Goal: Information Seeking & Learning: Find specific fact

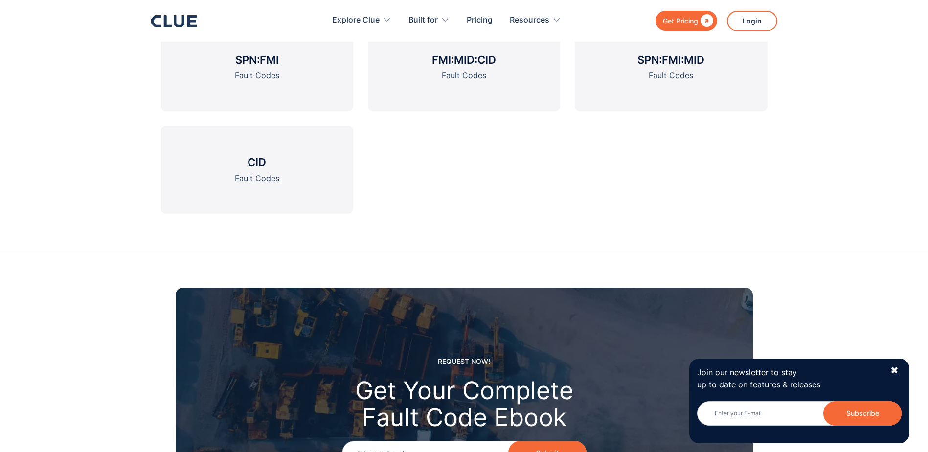
scroll to position [1553, 0]
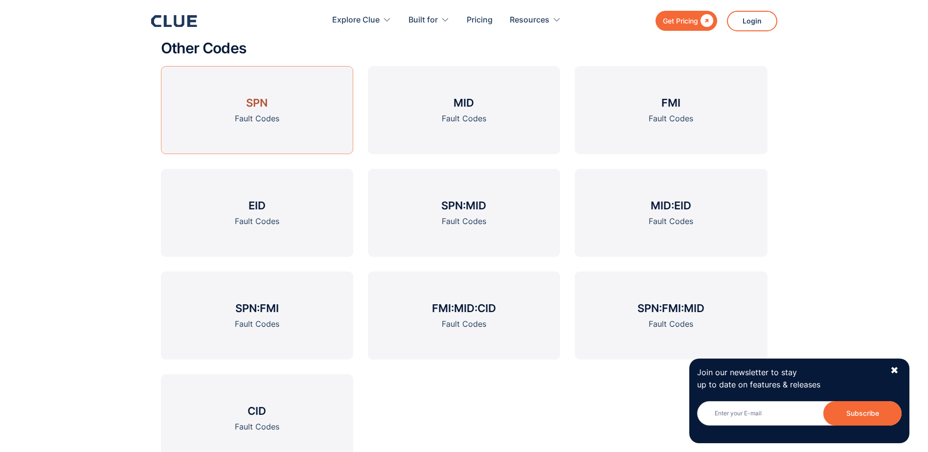
click at [249, 106] on h3 "SPN" at bounding box center [257, 102] width 22 height 15
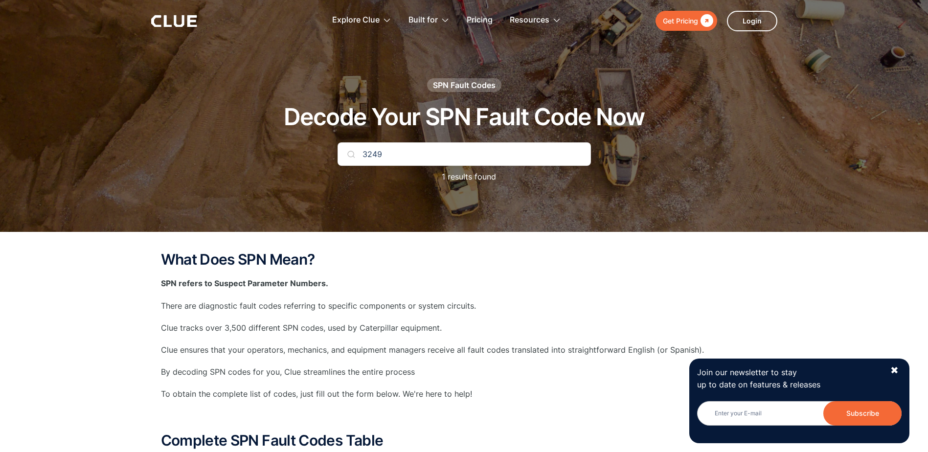
type input "3249"
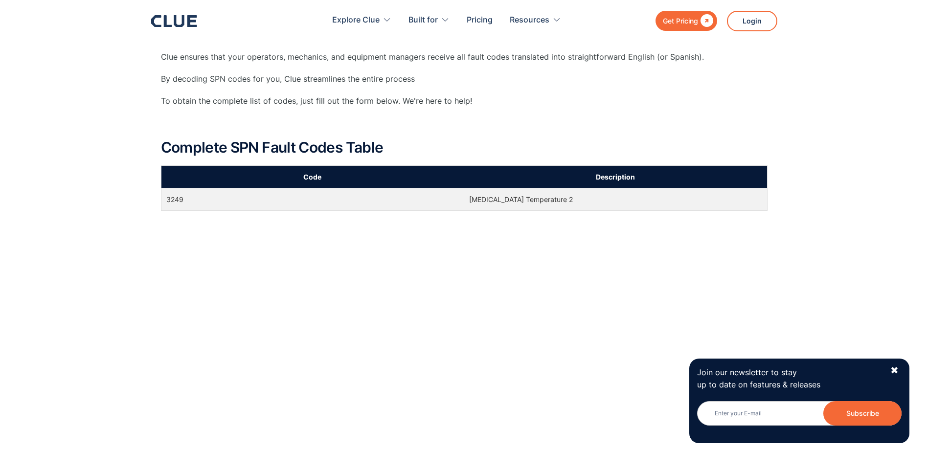
scroll to position [49, 0]
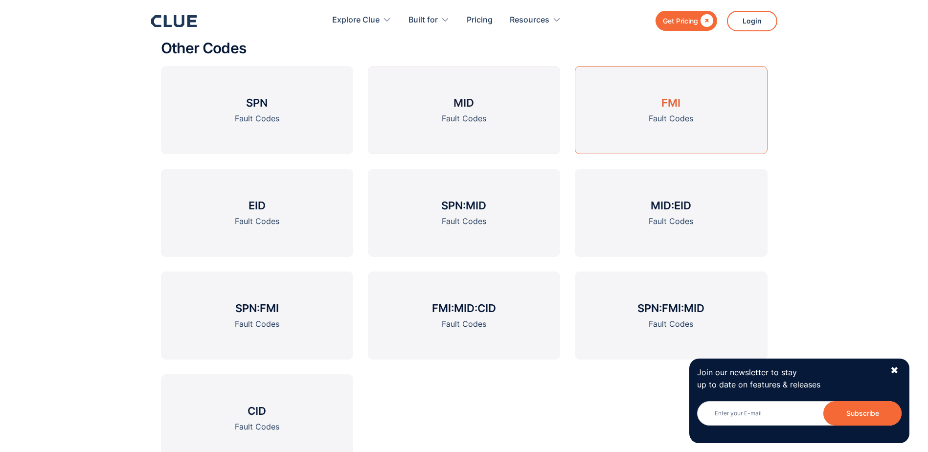
click at [644, 119] on link "FMI Fault Codes" at bounding box center [671, 110] width 192 height 88
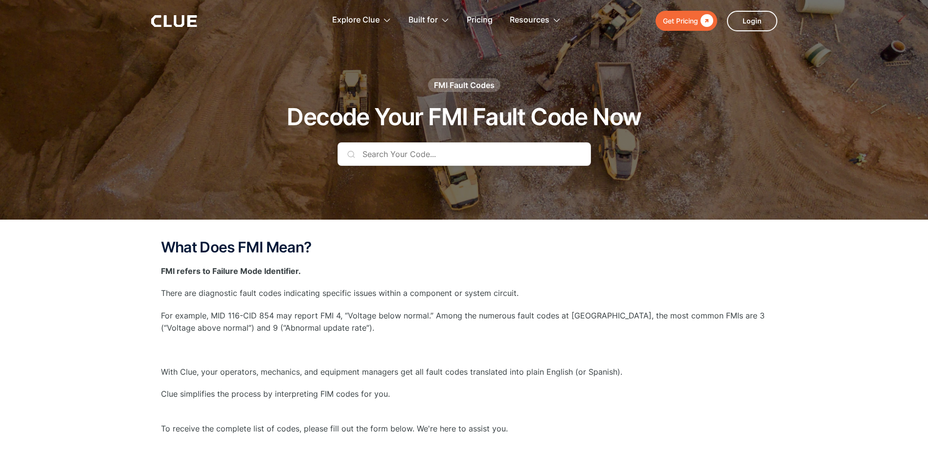
click at [405, 158] on input "text" at bounding box center [465, 153] width 254 height 23
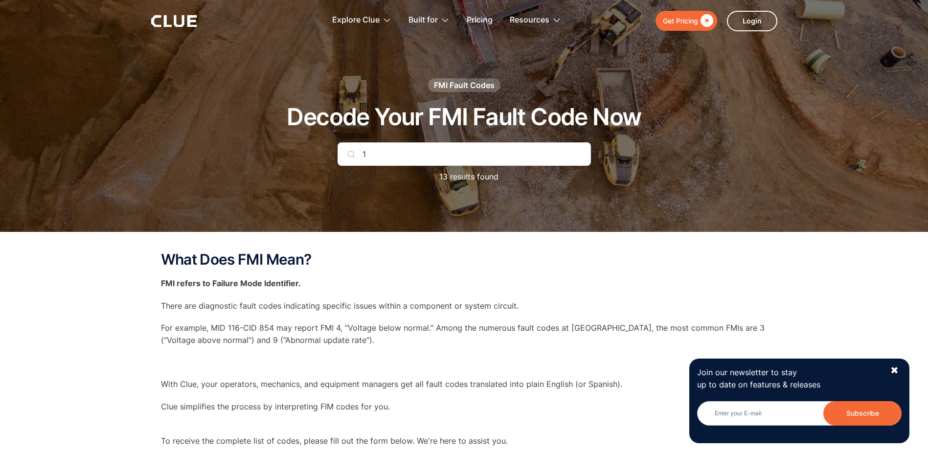
type input "1"
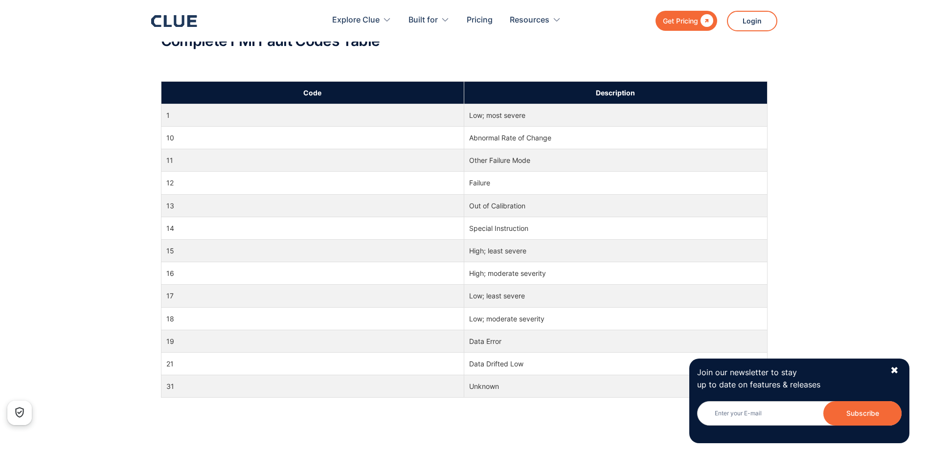
scroll to position [440, 0]
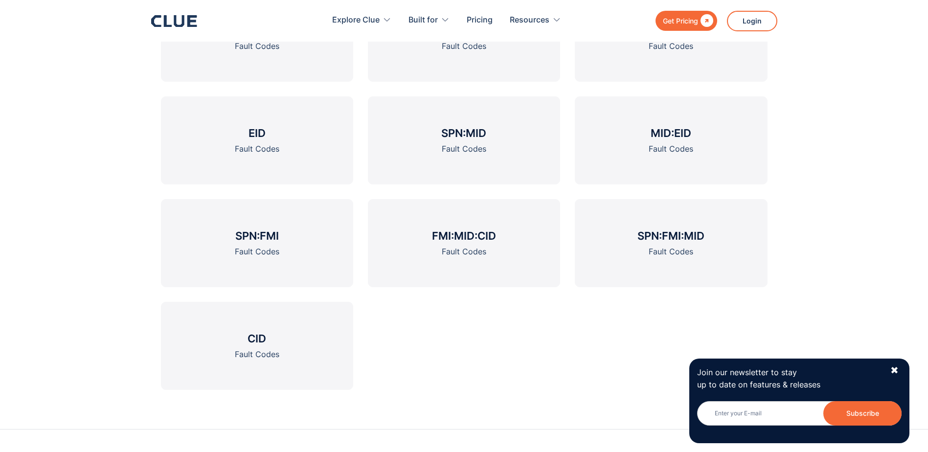
scroll to position [1351, 0]
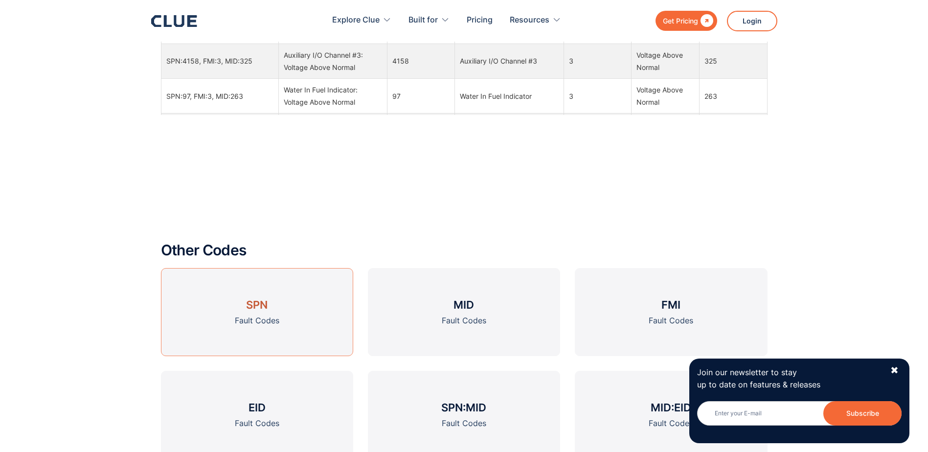
click at [277, 301] on link "SPN Fault Codes" at bounding box center [257, 312] width 192 height 88
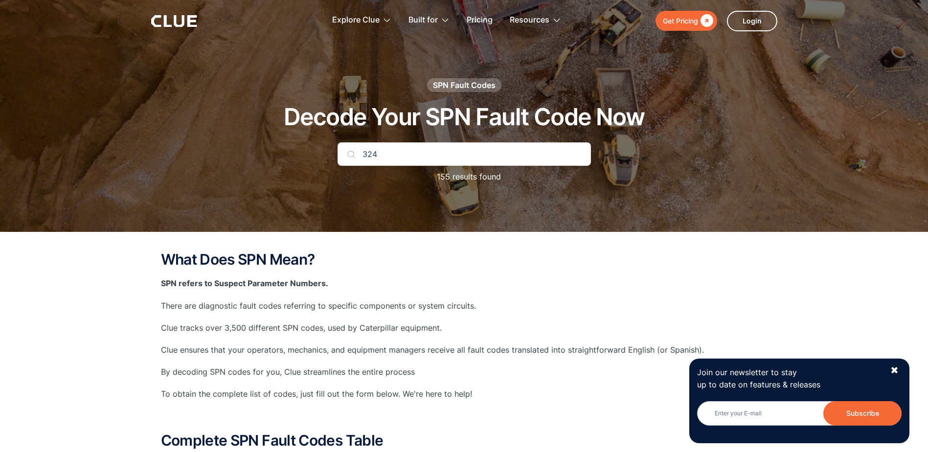
type input "3249"
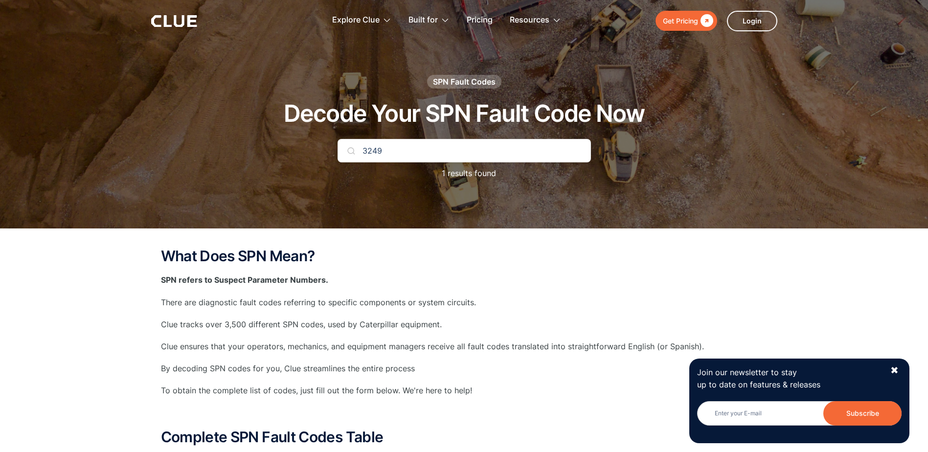
scroll to position [245, 0]
